Goal: Task Accomplishment & Management: Manage account settings

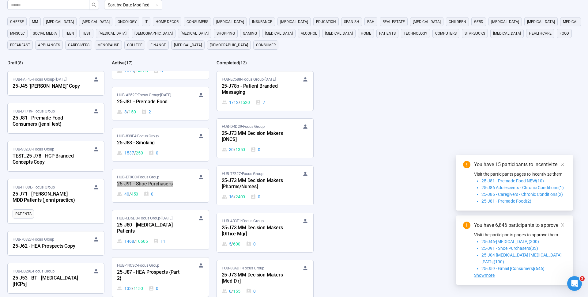
scroll to position [51, 0]
click at [149, 173] on link "HUB-EF9CC • Focus Group 25-J91 - Shoe Purchasers 40 / 450 0" at bounding box center [160, 185] width 97 height 33
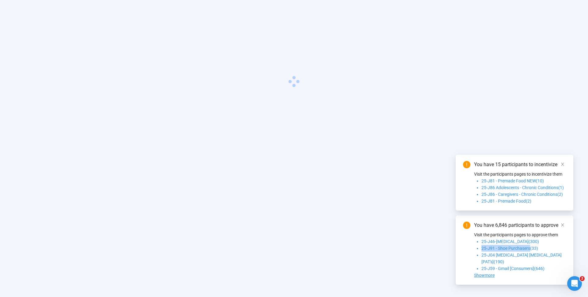
scroll to position [21, 0]
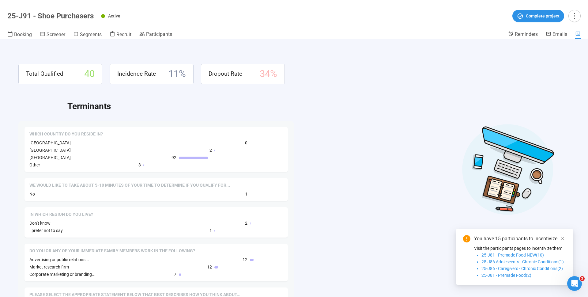
click at [563, 237] on icon "close" at bounding box center [563, 238] width 4 height 4
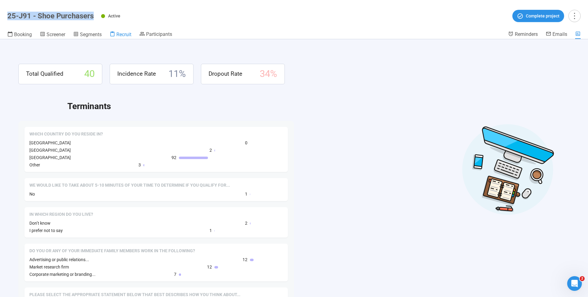
click at [128, 34] on span "Recruit" at bounding box center [123, 35] width 15 height 6
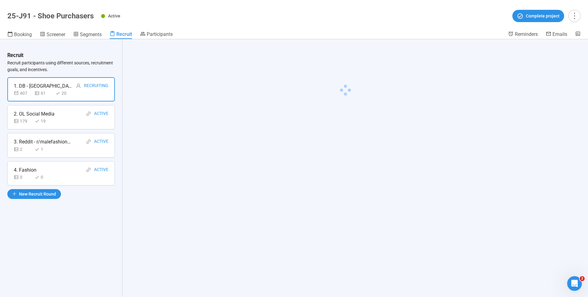
click at [160, 21] on div "Active Complete project" at bounding box center [341, 16] width 480 height 12
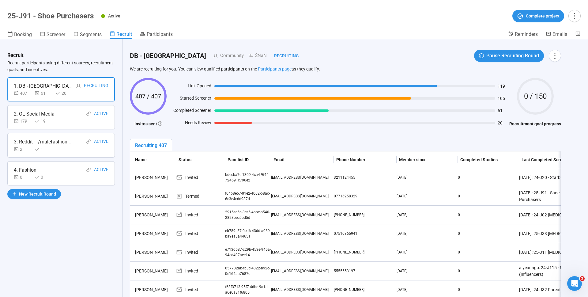
drag, startPoint x: 131, startPoint y: 55, endPoint x: 153, endPoint y: 55, distance: 22.1
click at [153, 55] on div "DB - UK Community $NaN Recruiting" at bounding box center [214, 56] width 169 height 10
drag, startPoint x: 8, startPoint y: 17, endPoint x: 71, endPoint y: 11, distance: 63.3
click at [71, 11] on div "25-J91 - Shoe Purchasers Active Complete project" at bounding box center [294, 16] width 574 height 12
click at [75, 11] on div "25-J91 - Shoe Purchasers Active Complete project" at bounding box center [294, 16] width 574 height 12
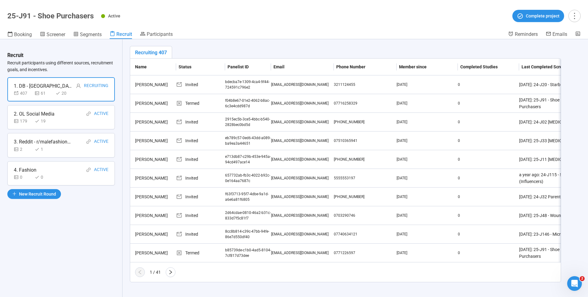
scroll to position [21, 0]
click at [172, 270] on icon "right" at bounding box center [170, 272] width 5 height 5
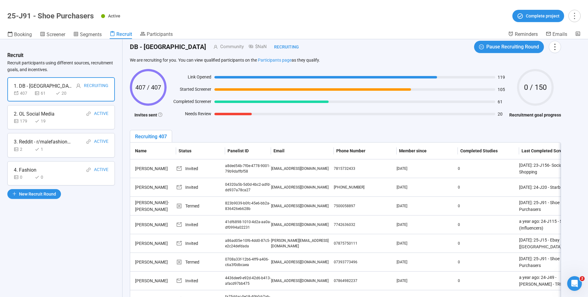
scroll to position [10, 0]
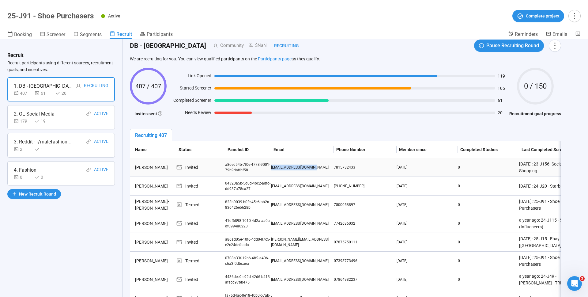
drag, startPoint x: 272, startPoint y: 168, endPoint x: 324, endPoint y: 168, distance: 52.1
click at [324, 168] on div "[EMAIL_ADDRESS][DOMAIN_NAME]" at bounding box center [302, 168] width 63 height 6
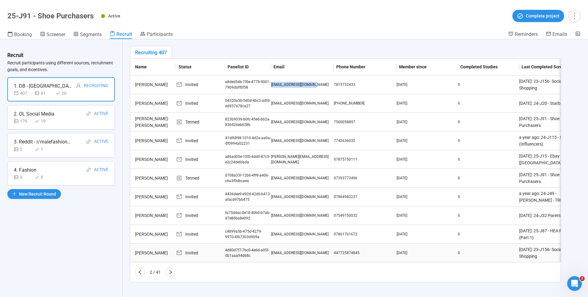
scroll to position [93, 0]
drag, startPoint x: 272, startPoint y: 253, endPoint x: 323, endPoint y: 253, distance: 51.2
click at [323, 253] on div "[EMAIL_ADDRESS][DOMAIN_NAME]" at bounding box center [302, 253] width 63 height 6
copy div "[EMAIL_ADDRESS][DOMAIN_NAME]"
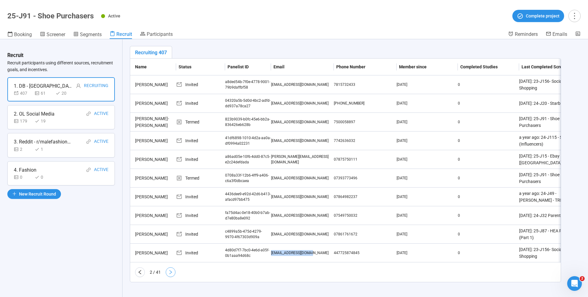
click at [173, 274] on button "button" at bounding box center [171, 272] width 10 height 10
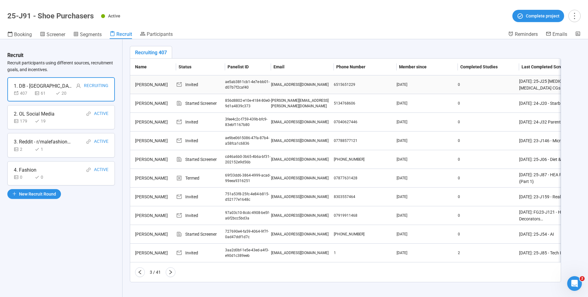
scroll to position [0, 0]
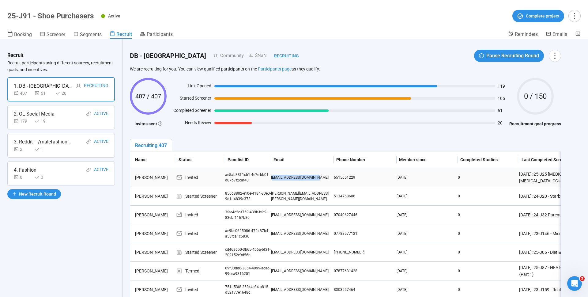
drag, startPoint x: 272, startPoint y: 178, endPoint x: 318, endPoint y: 178, distance: 45.4
click at [318, 178] on div "[EMAIL_ADDRESS][DOMAIN_NAME]" at bounding box center [302, 178] width 63 height 6
copy div "[EMAIL_ADDRESS][DOMAIN_NAME]"
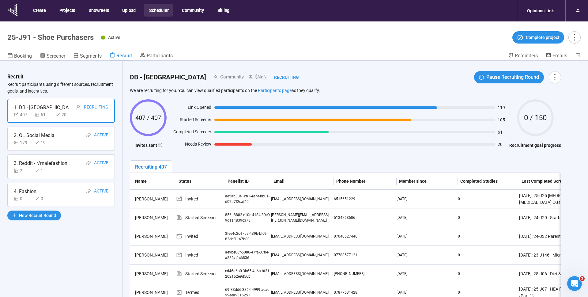
click at [325, 157] on div "DB - UK Community $NaN Recruiting Pause Recruiting Round We are recruiting for …" at bounding box center [346, 236] width 446 height 351
click at [17, 13] on icon at bounding box center [16, 14] width 1 height 2
